Goal: Information Seeking & Learning: Check status

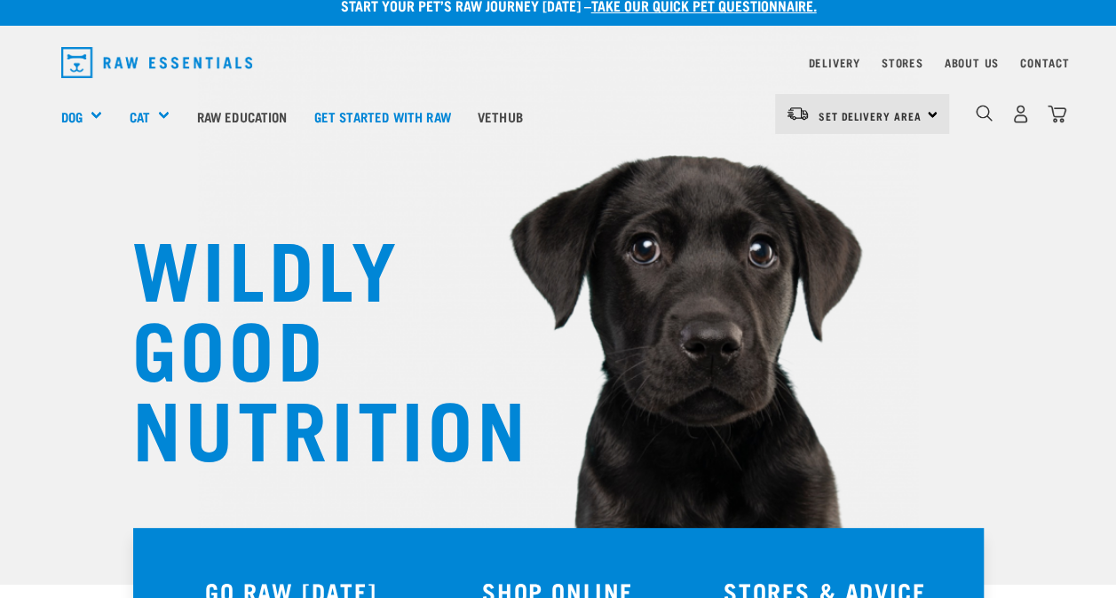
scroll to position [18, 0]
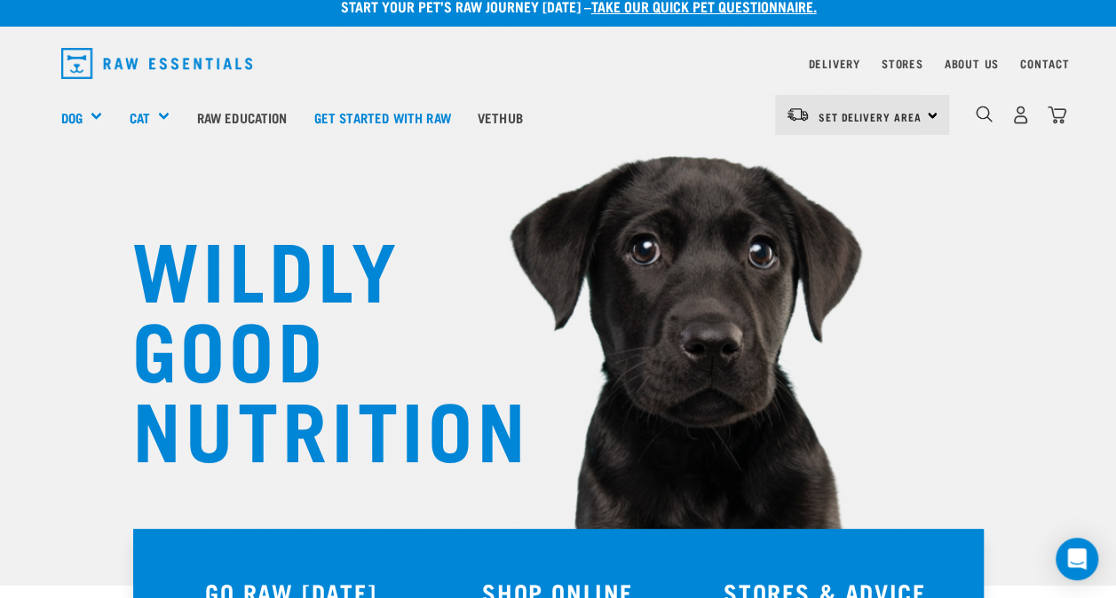
click at [934, 123] on div "Set Delivery Area [GEOGRAPHIC_DATA]" at bounding box center [862, 115] width 174 height 40
click at [842, 165] on link "[GEOGRAPHIC_DATA]" at bounding box center [860, 165] width 170 height 39
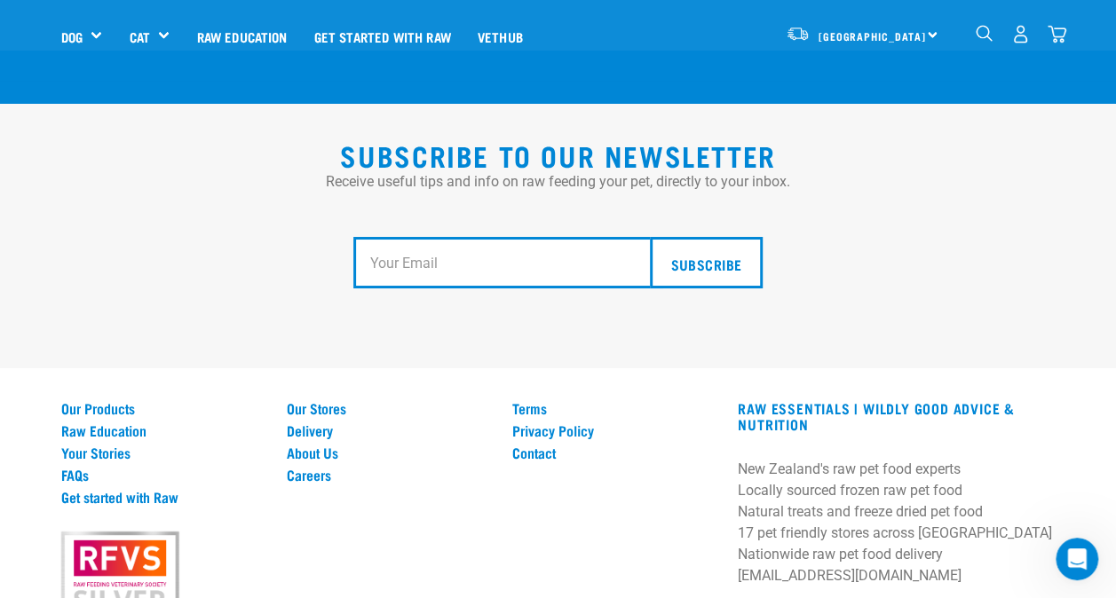
scroll to position [3279, 0]
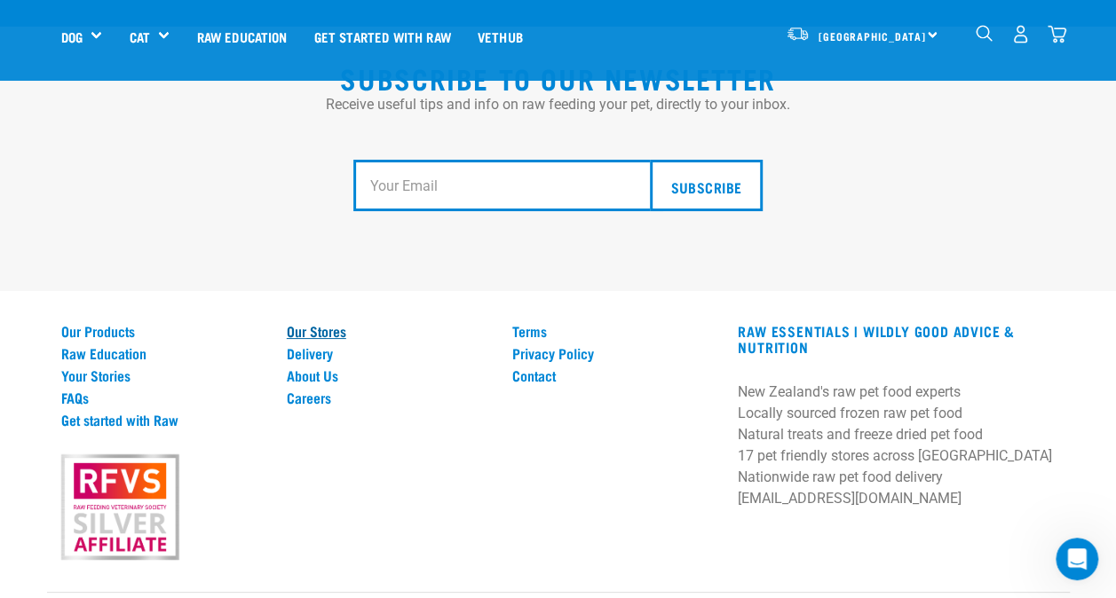
click at [336, 323] on link "Our Stores" at bounding box center [389, 331] width 204 height 16
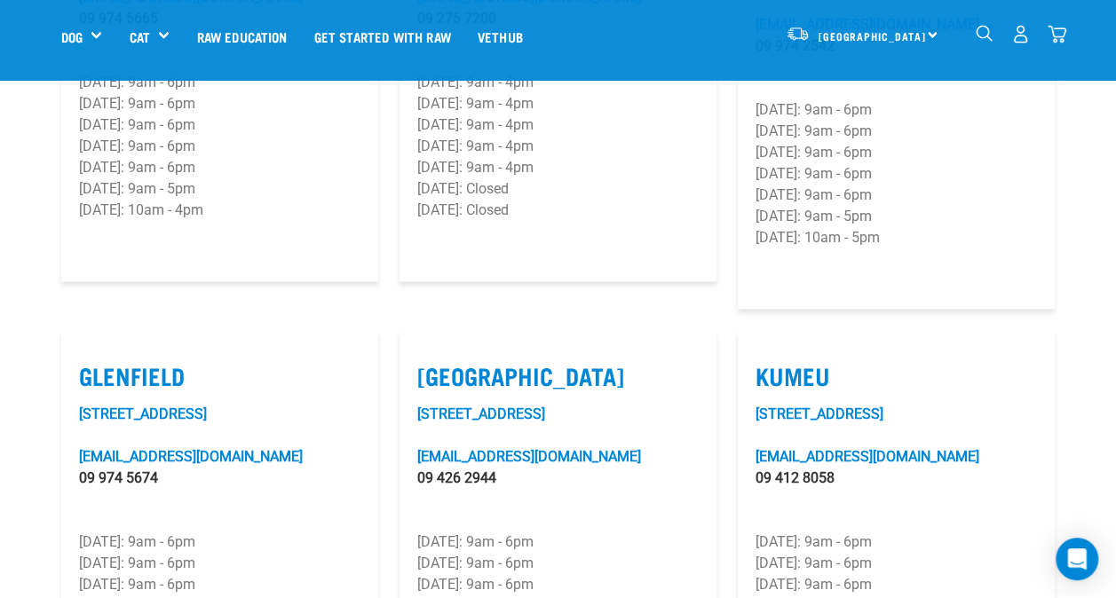
scroll to position [676, 0]
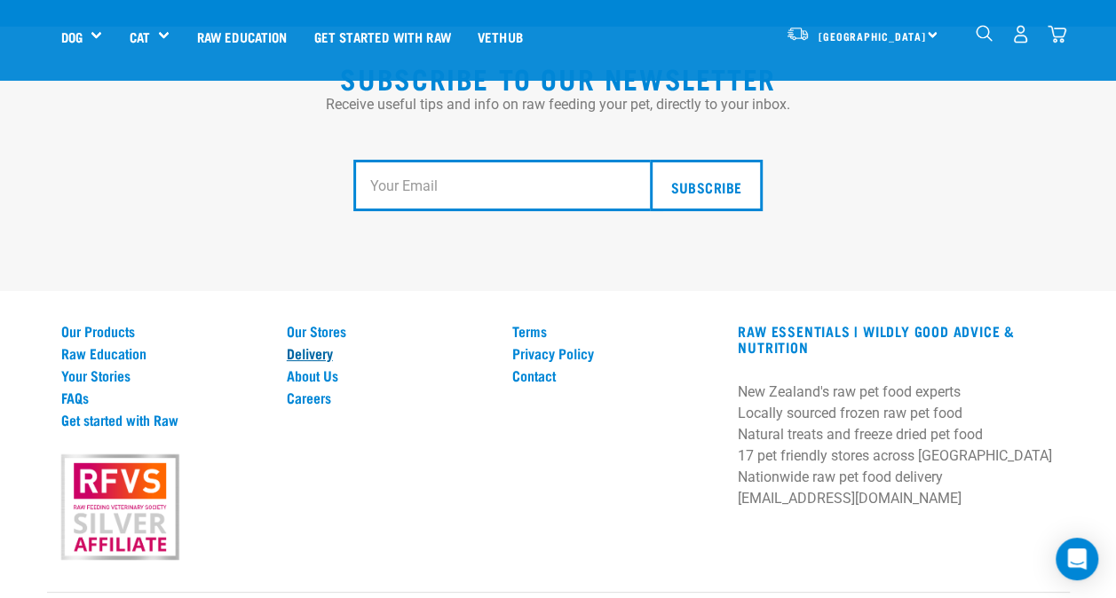
click at [319, 345] on link "Delivery" at bounding box center [389, 353] width 204 height 16
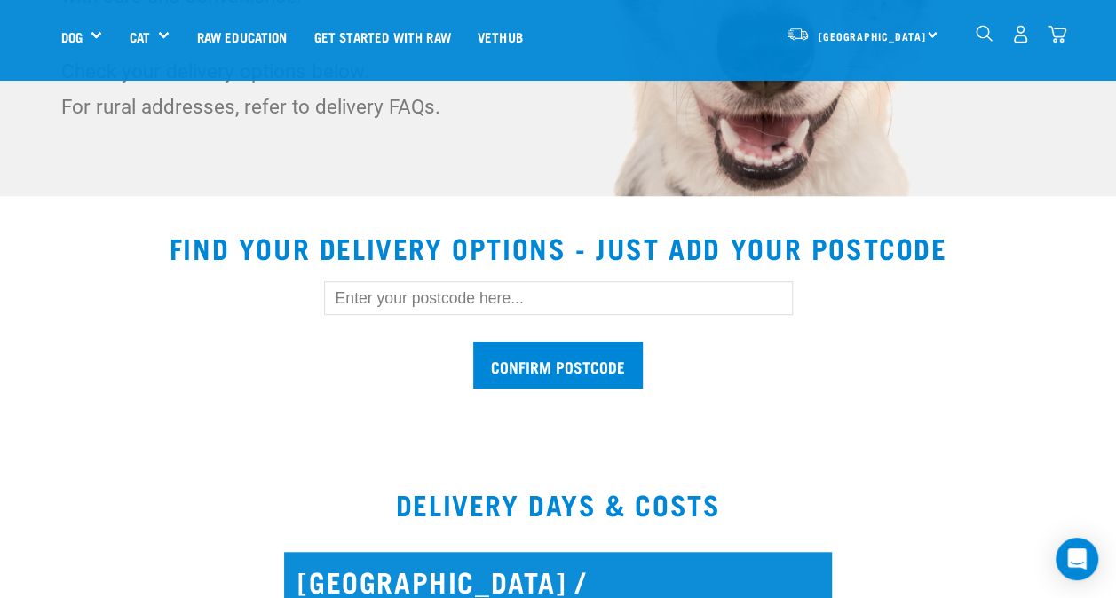
scroll to position [408, 0]
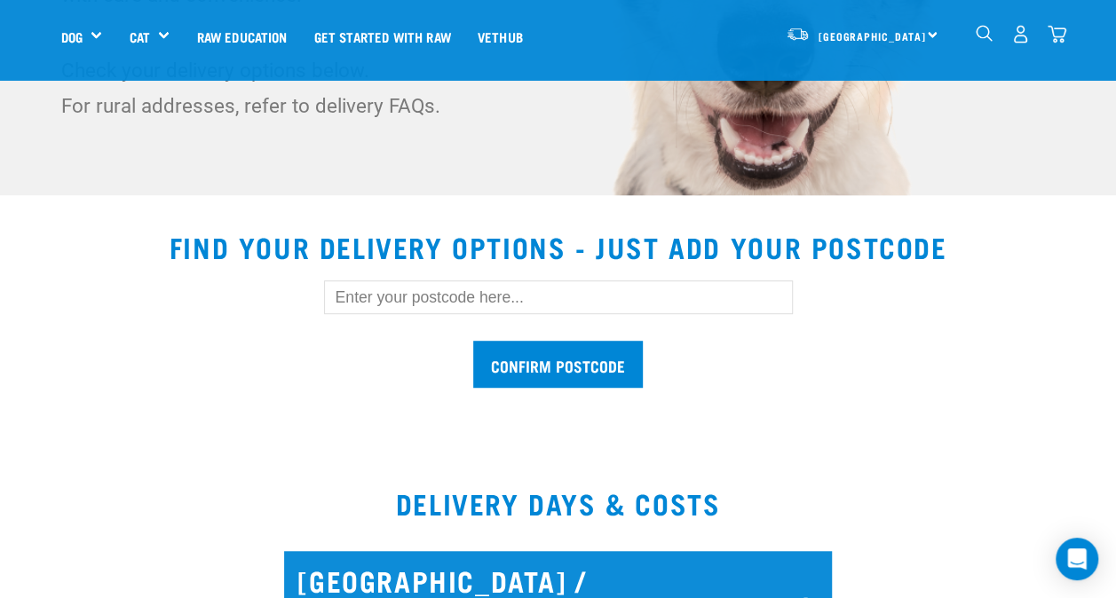
click at [394, 298] on input "text" at bounding box center [558, 298] width 469 height 34
type input "4110"
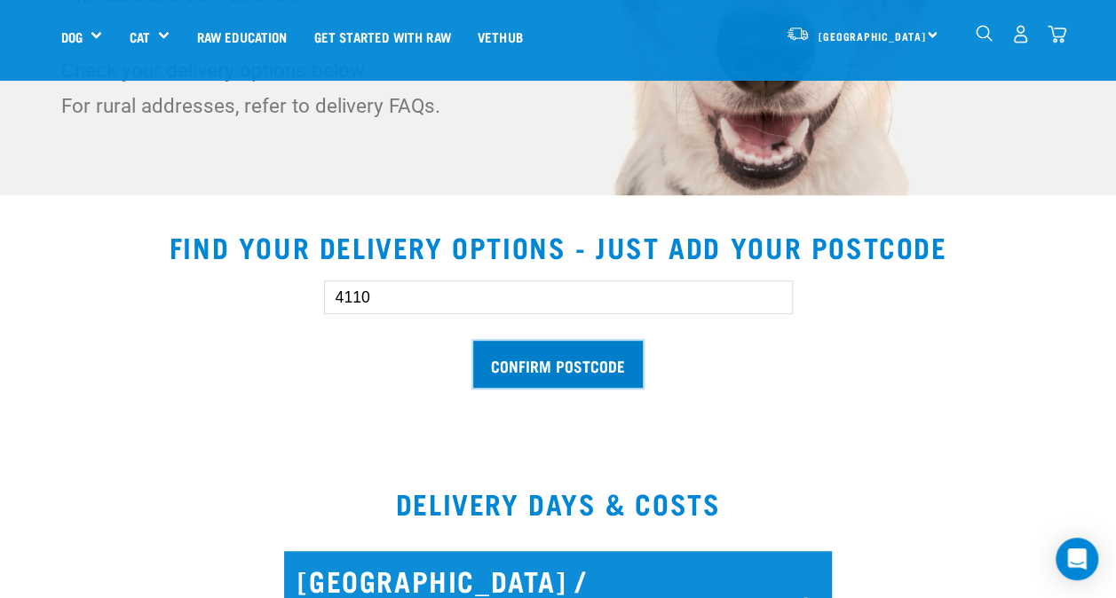
click at [515, 357] on input "Confirm postcode" at bounding box center [558, 364] width 170 height 47
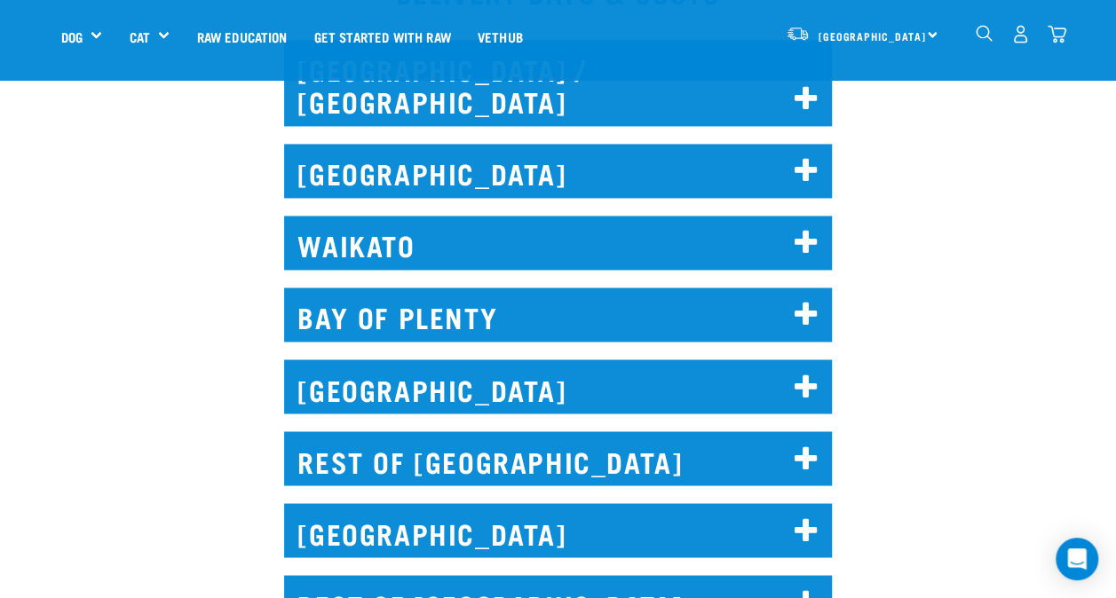
scroll to position [1301, 0]
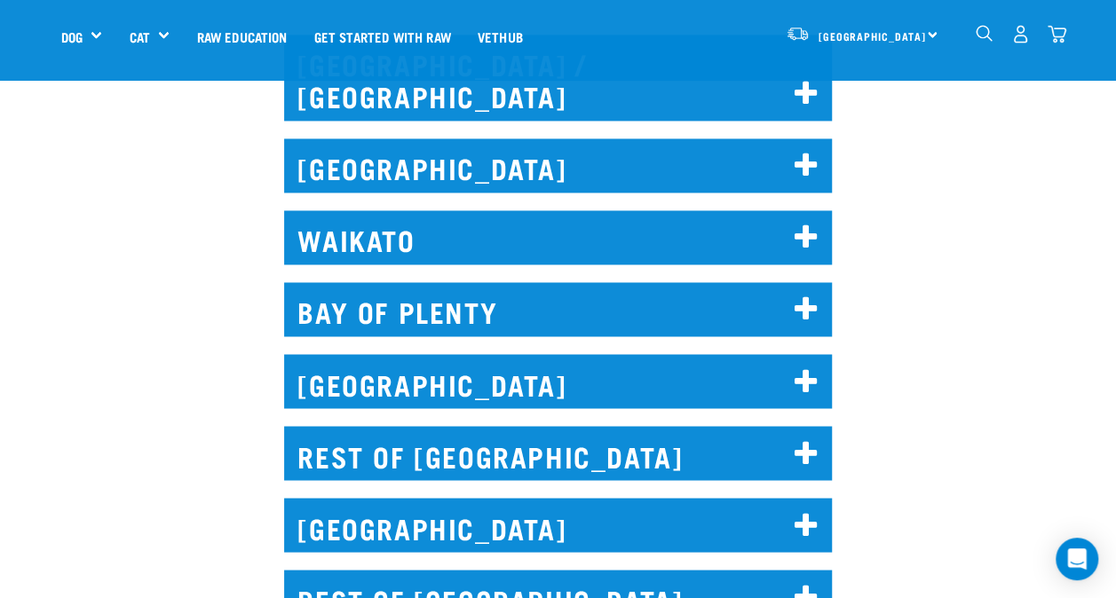
click at [795, 439] on icon at bounding box center [807, 453] width 24 height 28
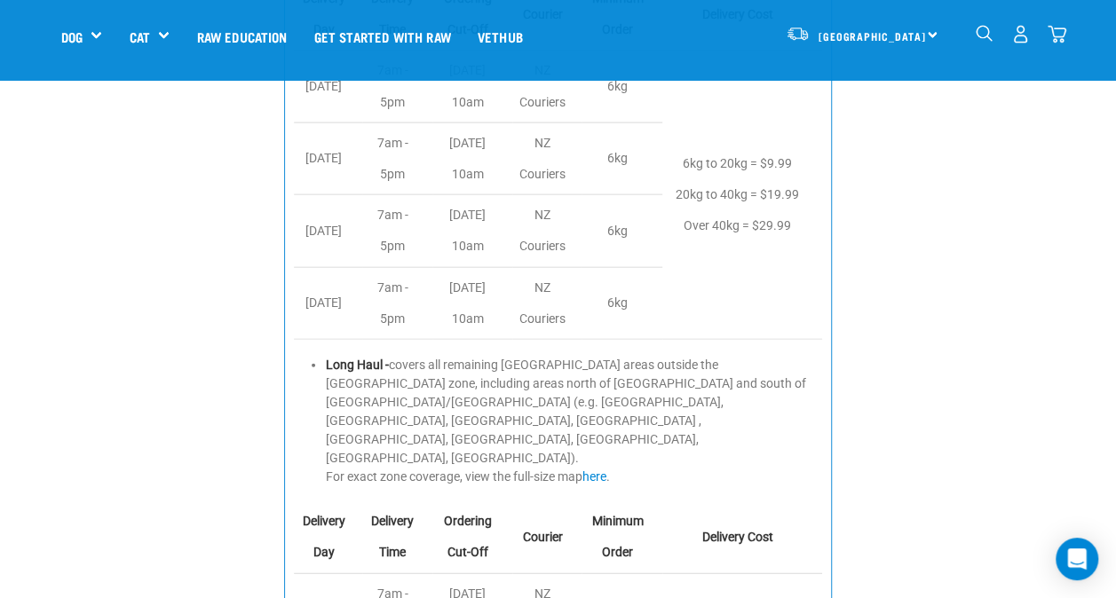
scroll to position [1957, 0]
